Goal: Task Accomplishment & Management: Manage account settings

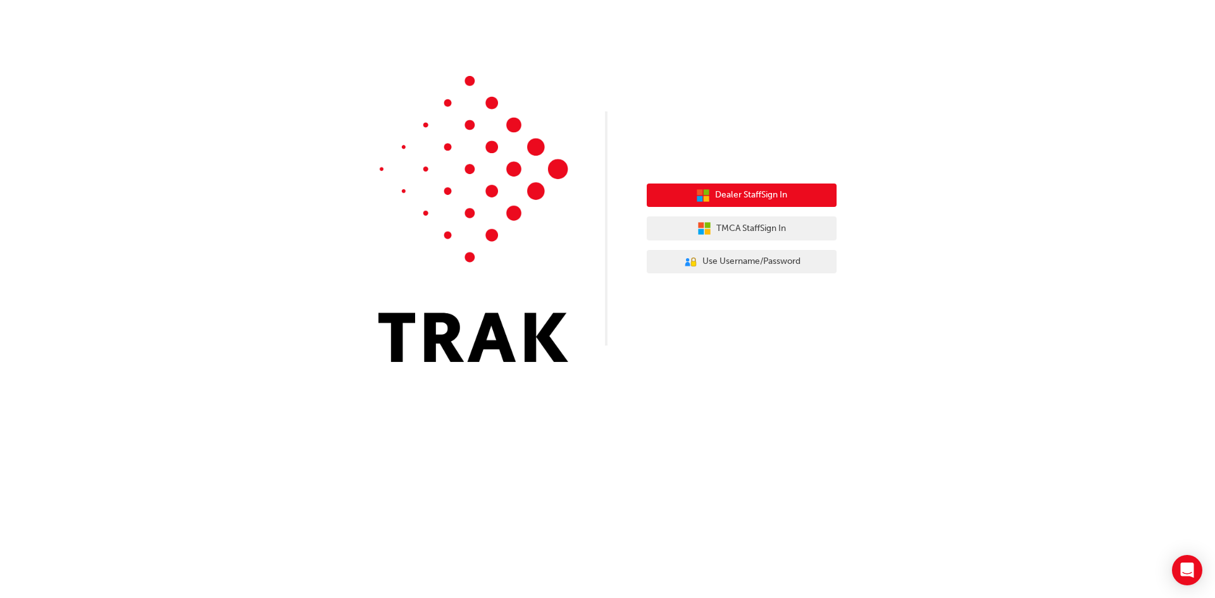
click at [711, 200] on button "Dealer Staff Sign In" at bounding box center [741, 195] width 190 height 24
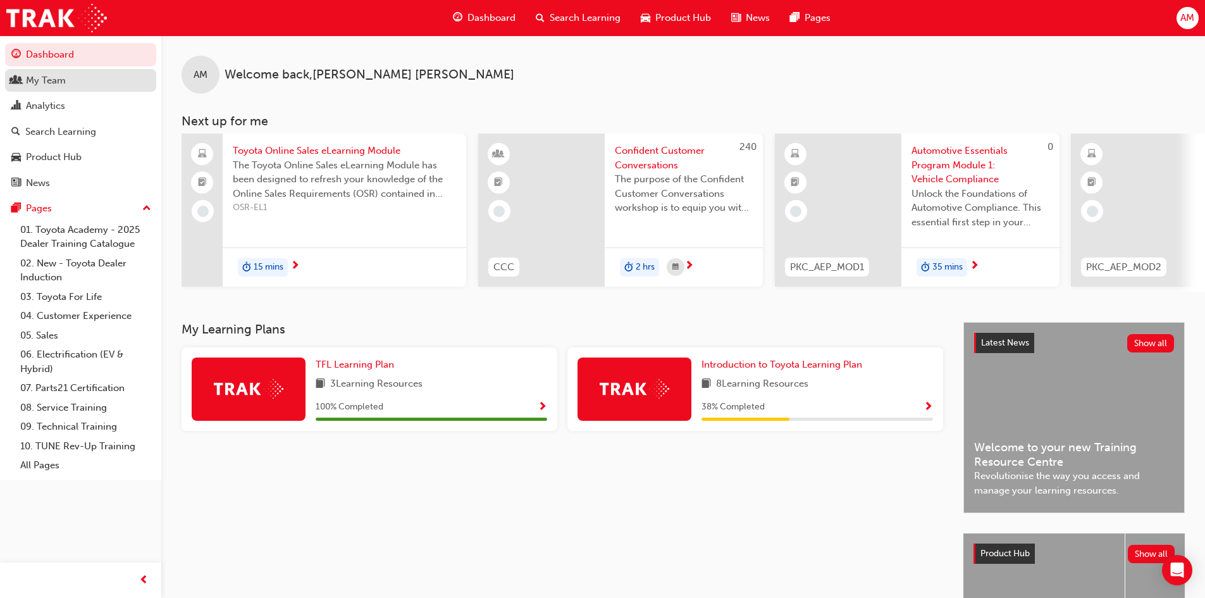
click at [46, 80] on div "My Team" at bounding box center [46, 80] width 40 height 15
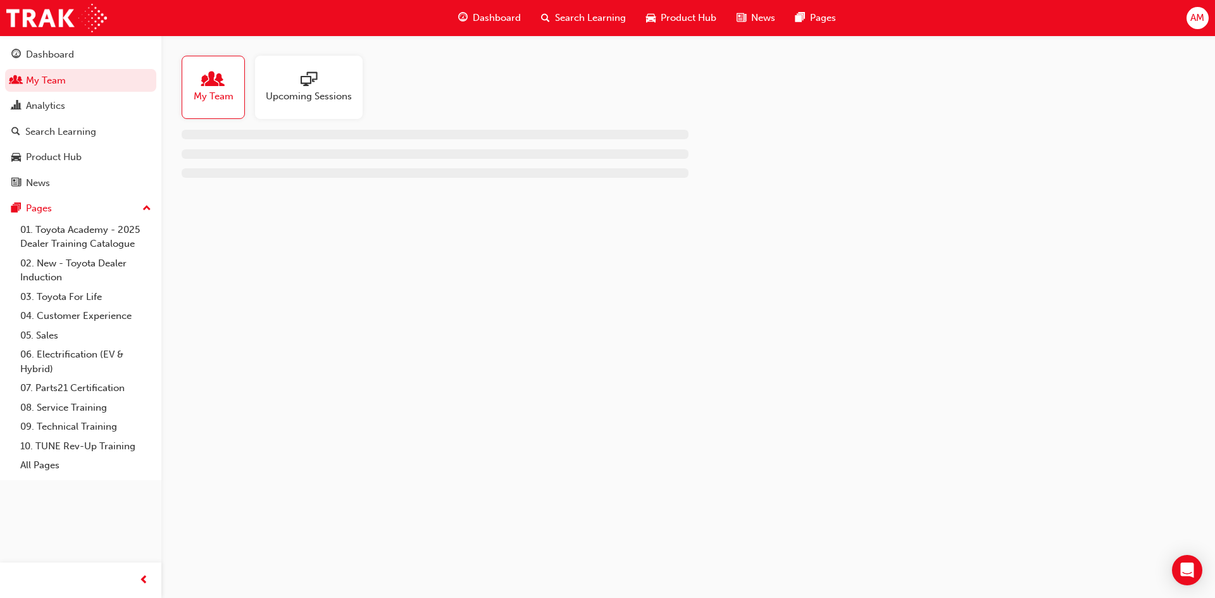
click at [210, 98] on span "My Team" at bounding box center [214, 96] width 40 height 15
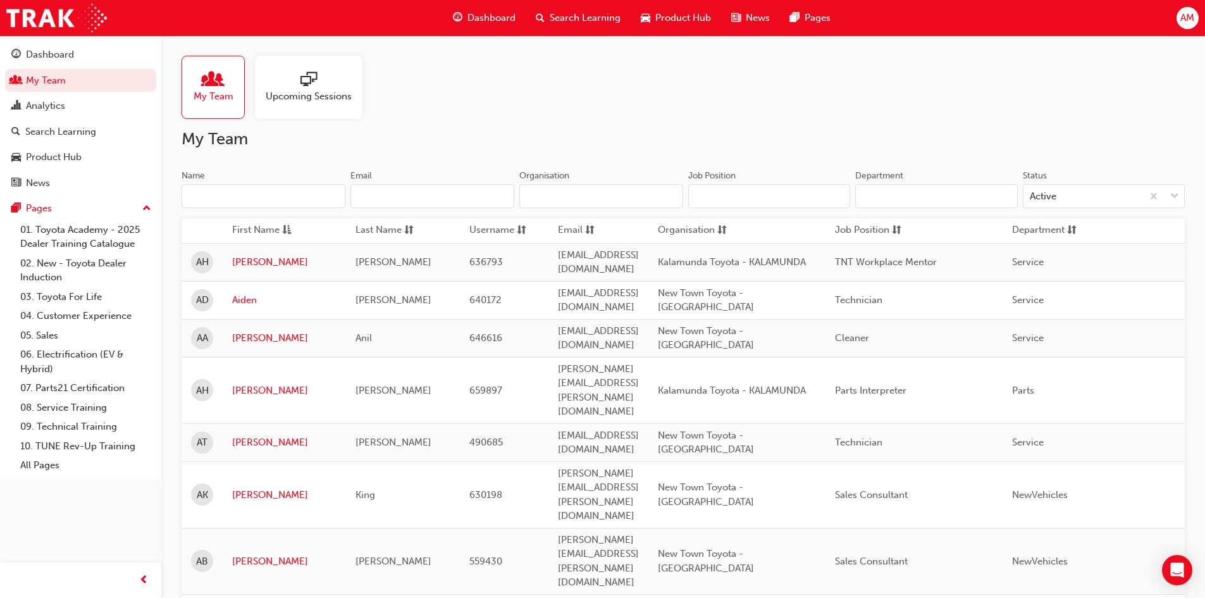
click at [237, 185] on input "Name" at bounding box center [264, 196] width 164 height 24
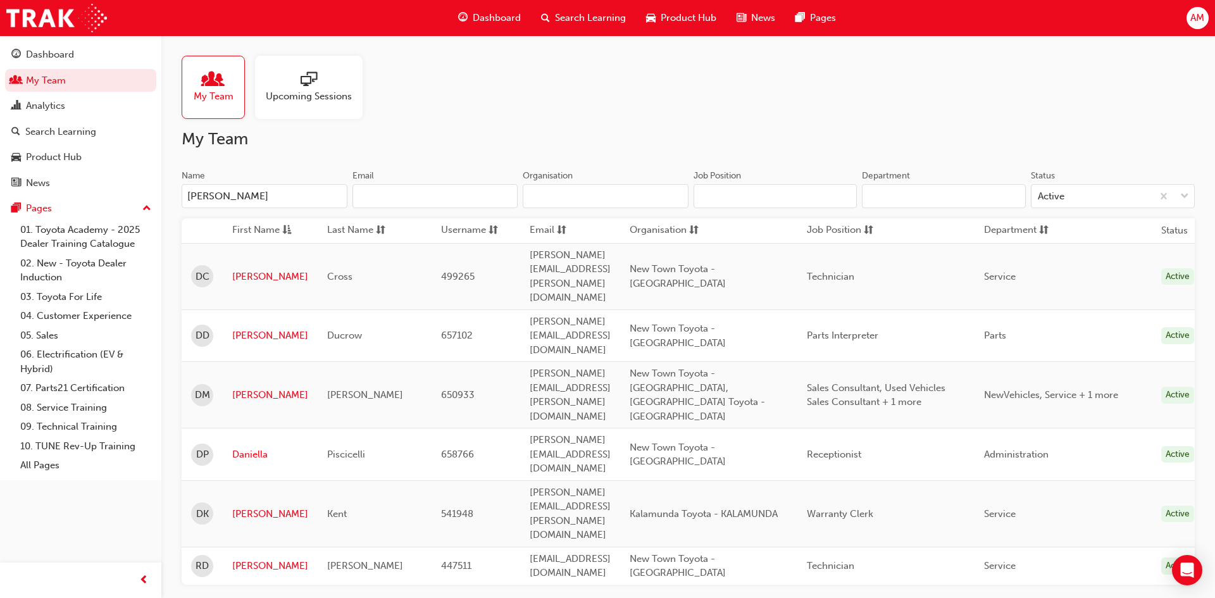
type input "daniel"
click at [244, 388] on link "Daniel" at bounding box center [270, 395] width 76 height 15
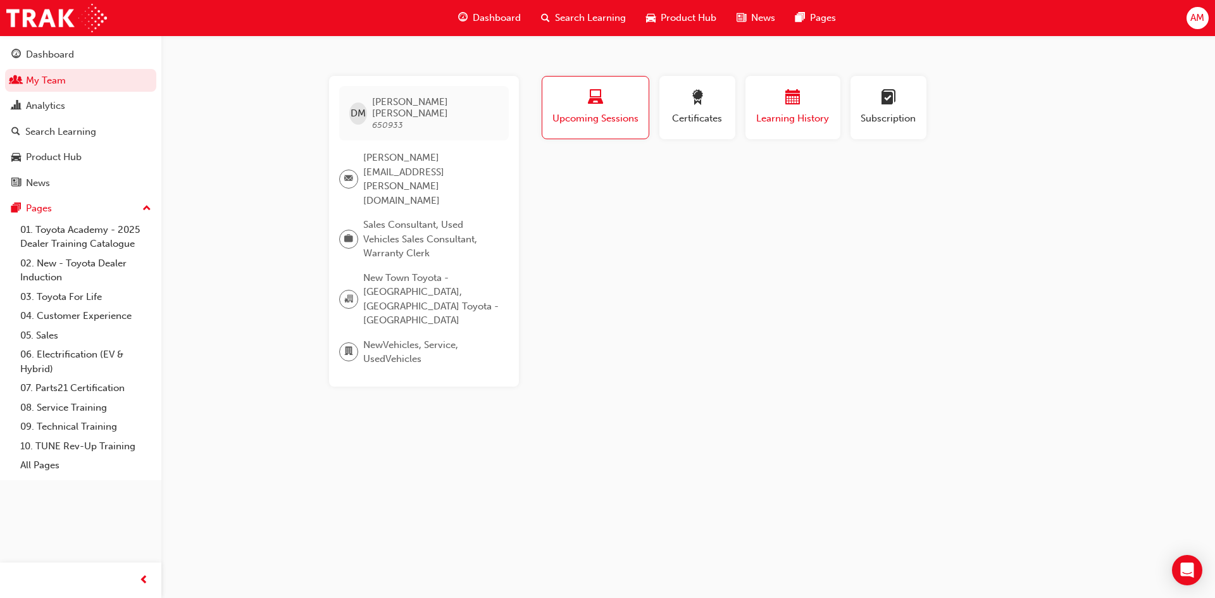
click at [785, 109] on div "Learning History" at bounding box center [793, 108] width 76 height 36
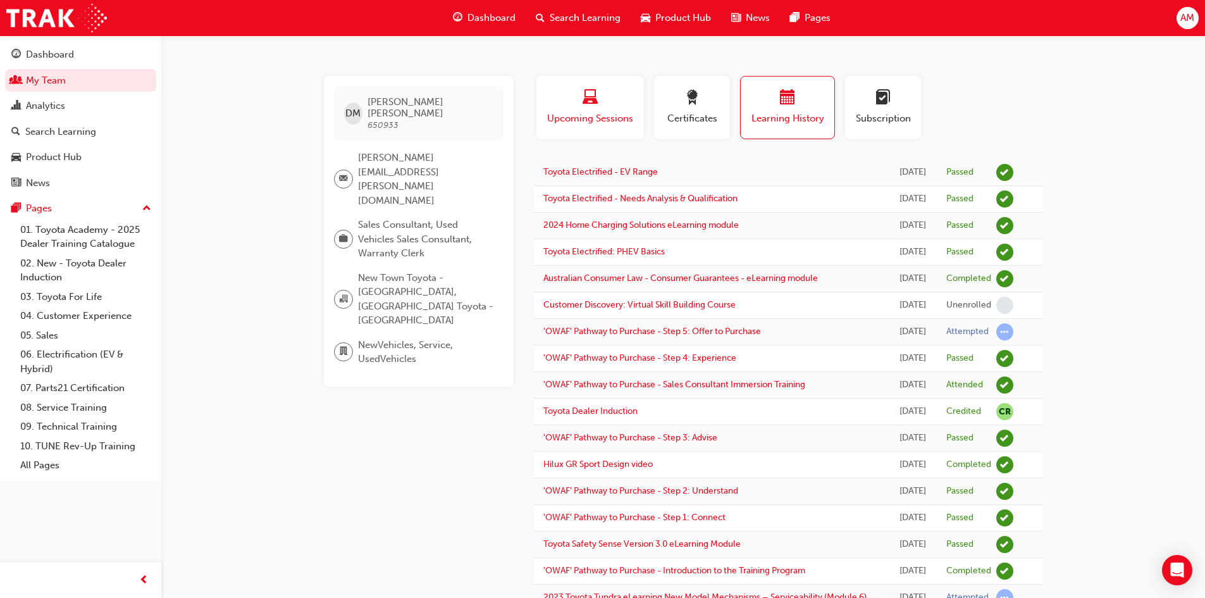
click at [603, 117] on span "Upcoming Sessions" at bounding box center [590, 118] width 89 height 15
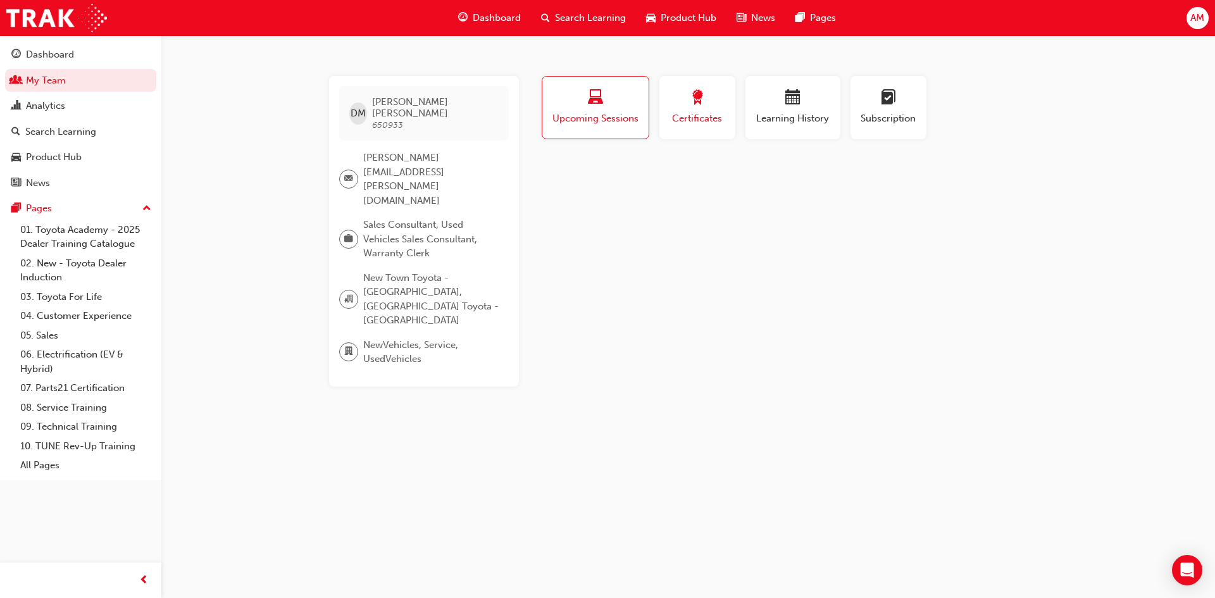
click at [693, 116] on span "Certificates" at bounding box center [697, 118] width 57 height 15
click at [679, 14] on span "Product Hub" at bounding box center [688, 18] width 56 height 15
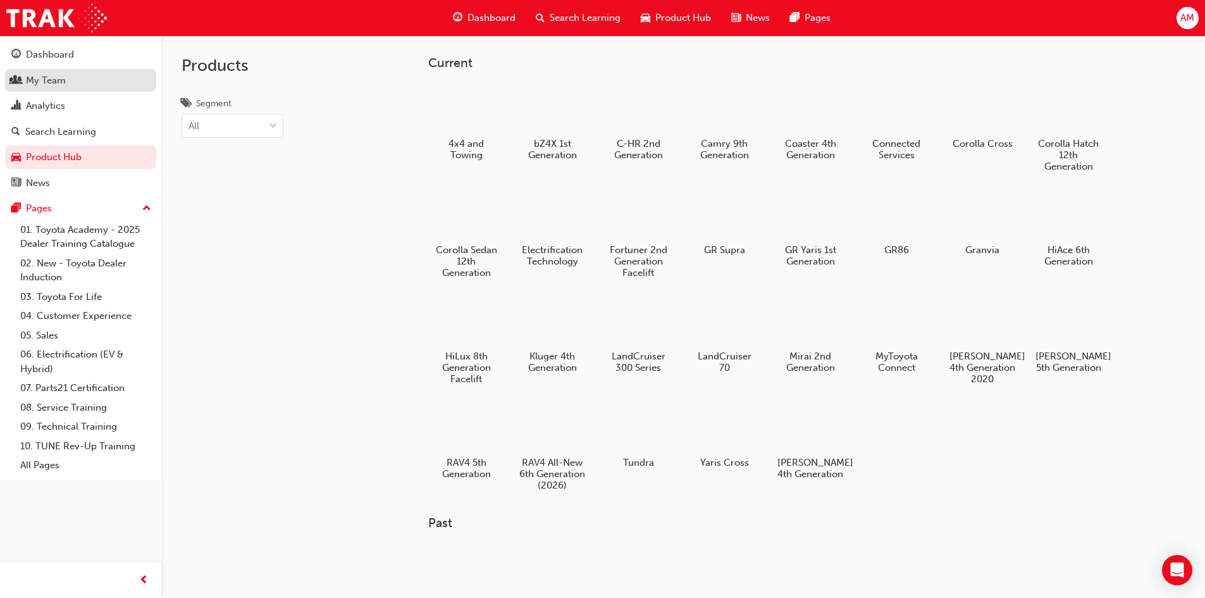
click at [47, 84] on div "My Team" at bounding box center [46, 80] width 40 height 15
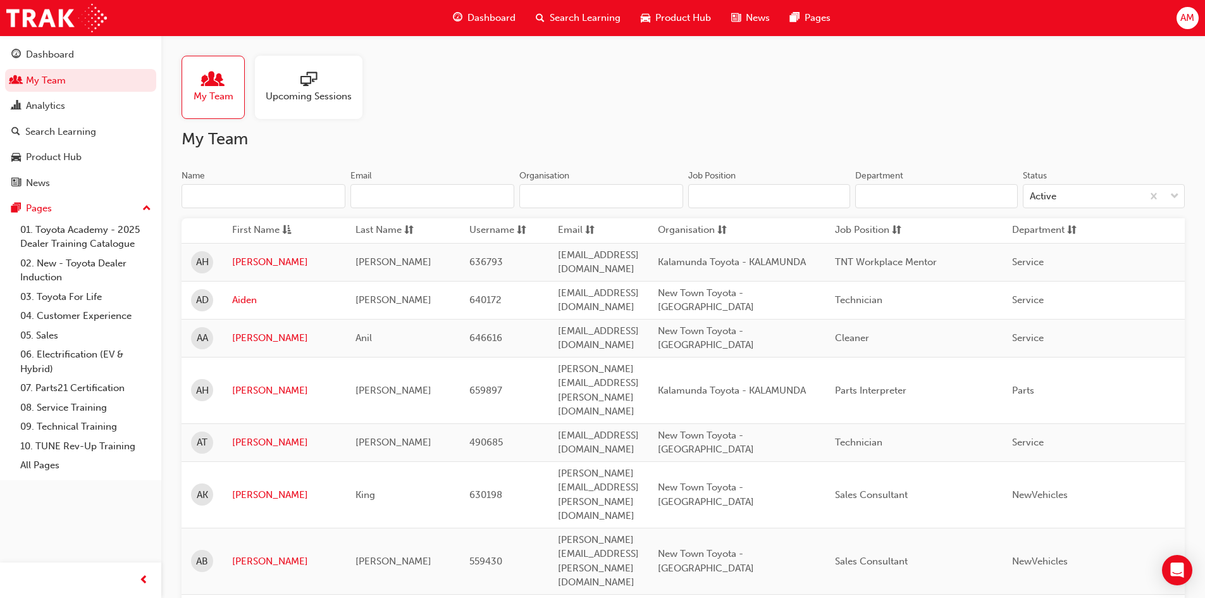
click at [261, 194] on input "Name" at bounding box center [264, 196] width 164 height 24
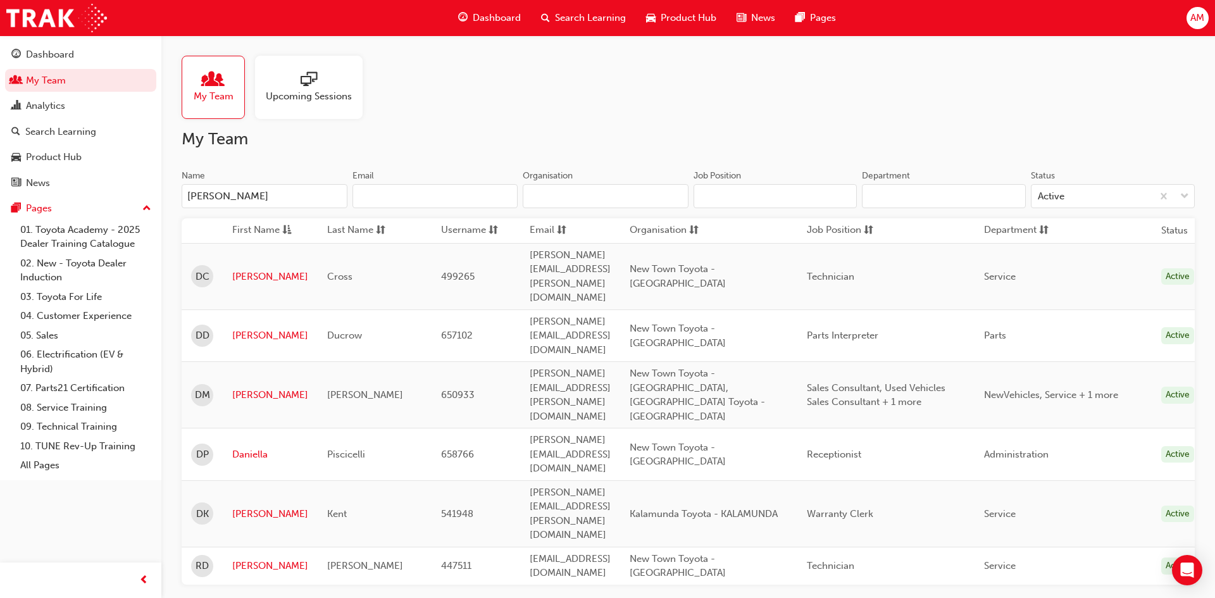
type input "daniel"
click at [338, 389] on span "Mitchell" at bounding box center [365, 394] width 76 height 11
click at [240, 388] on link "Daniel" at bounding box center [270, 395] width 76 height 15
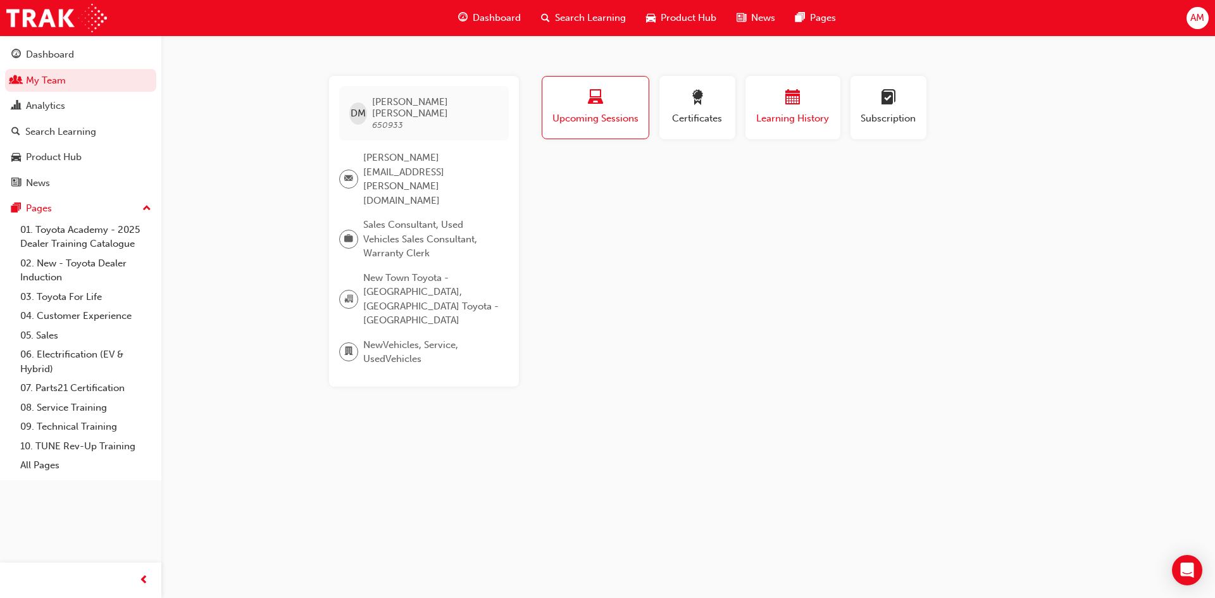
click at [791, 115] on span "Learning History" at bounding box center [793, 118] width 76 height 15
